Goal: Find specific page/section: Find specific page/section

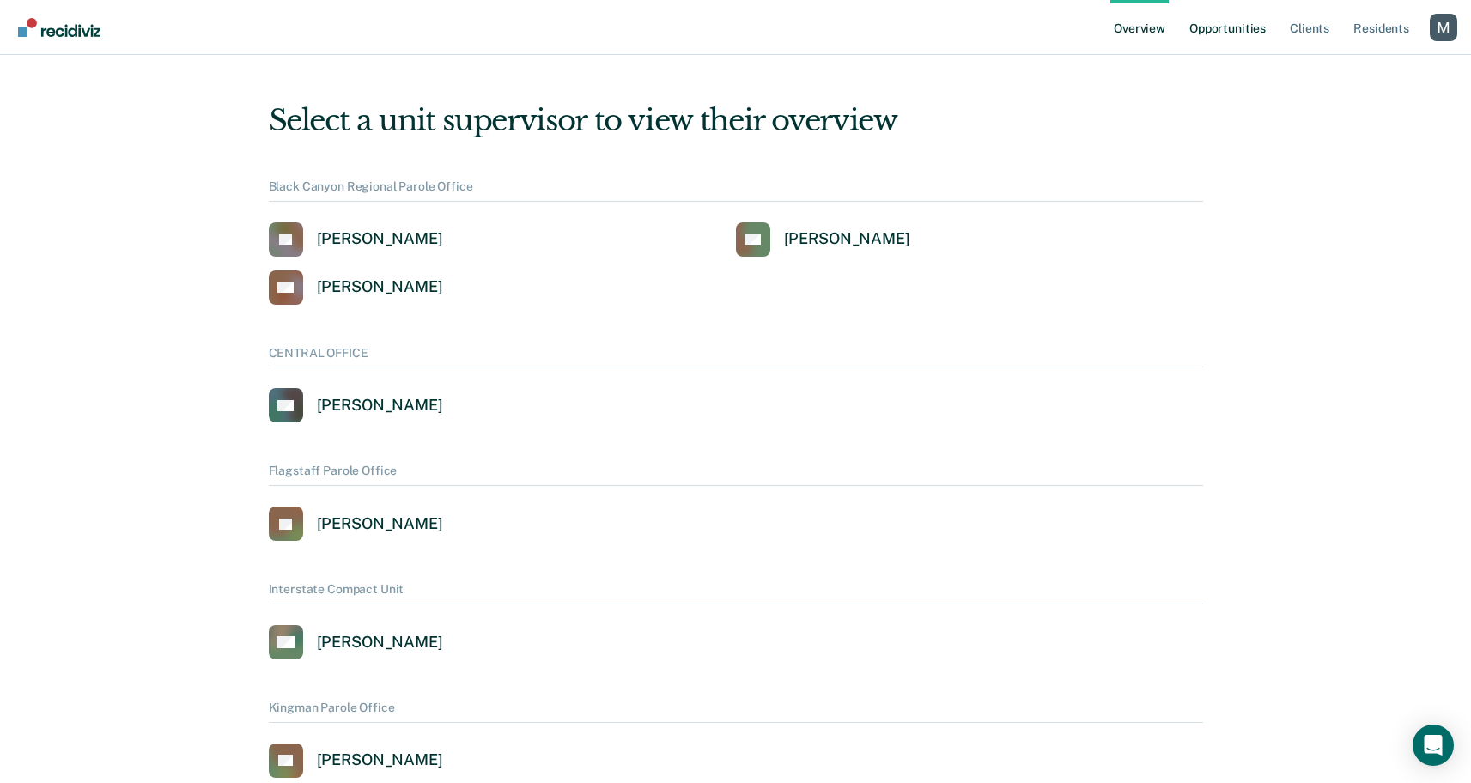
click at [1205, 36] on link "Opportunities" at bounding box center [1227, 27] width 83 height 55
